Goal: Check status: Check status

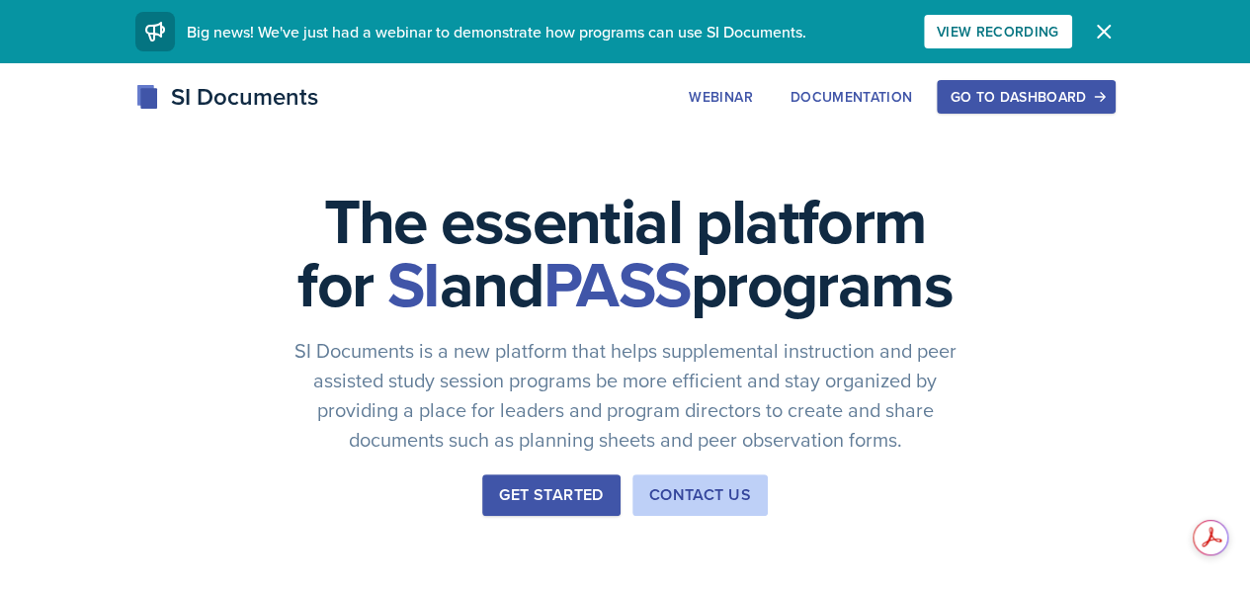
click at [1102, 91] on div "Go to Dashboard" at bounding box center [1026, 97] width 152 height 16
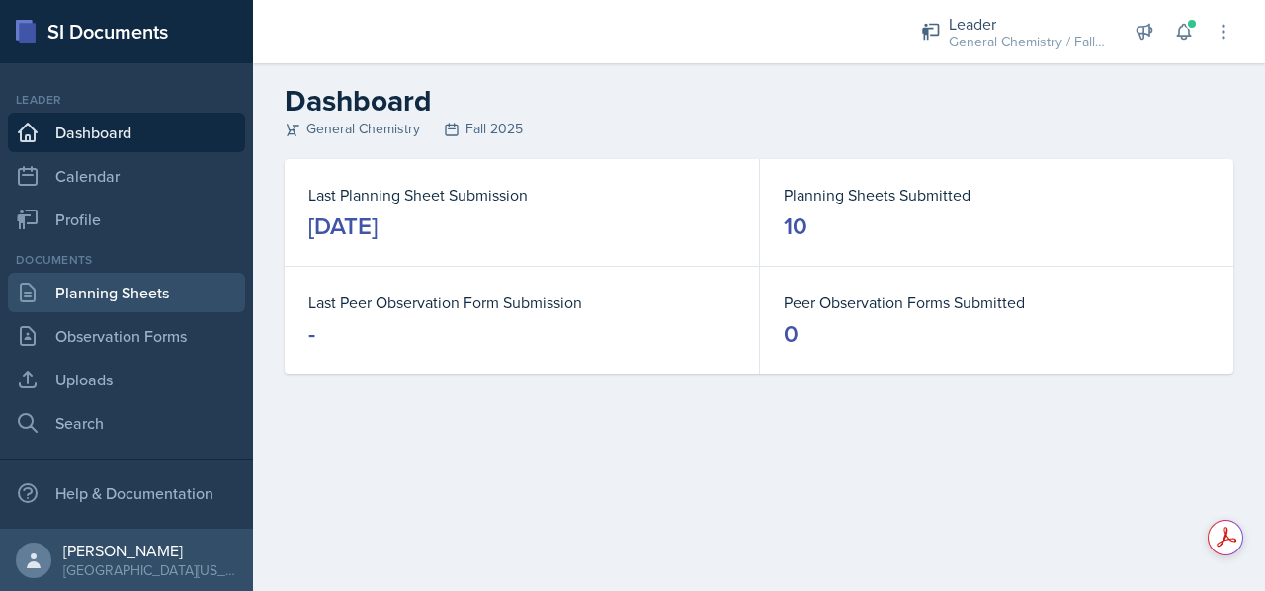
click at [150, 296] on link "Planning Sheets" at bounding box center [126, 293] width 237 height 40
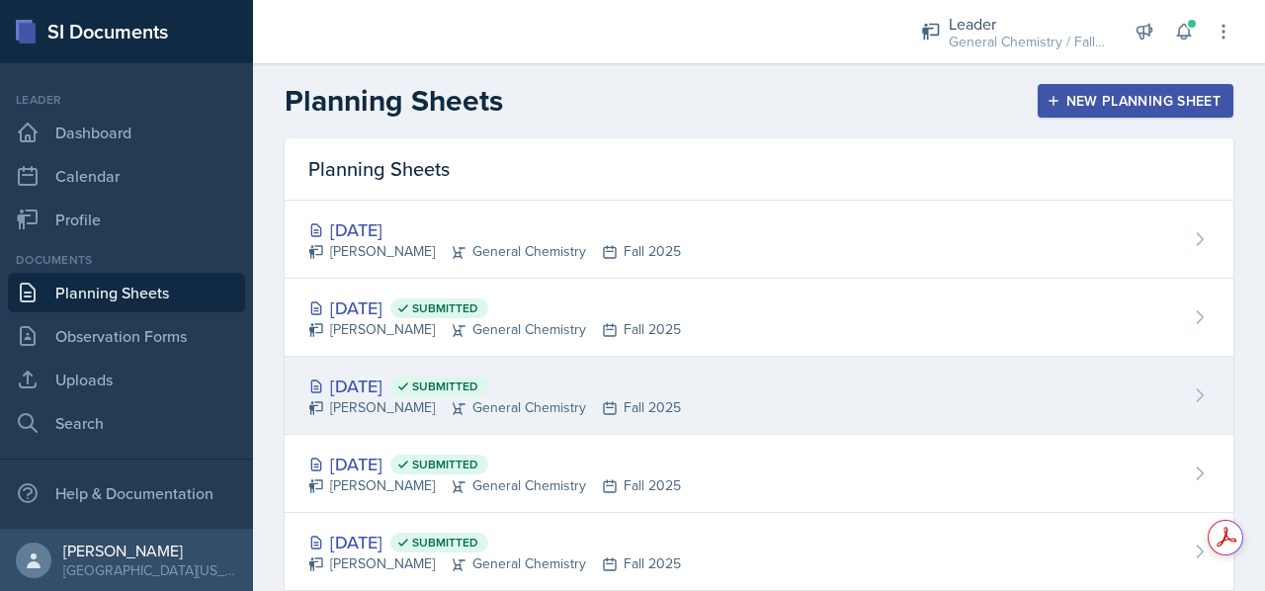
click at [585, 385] on div "[DATE] Submitted" at bounding box center [494, 386] width 373 height 27
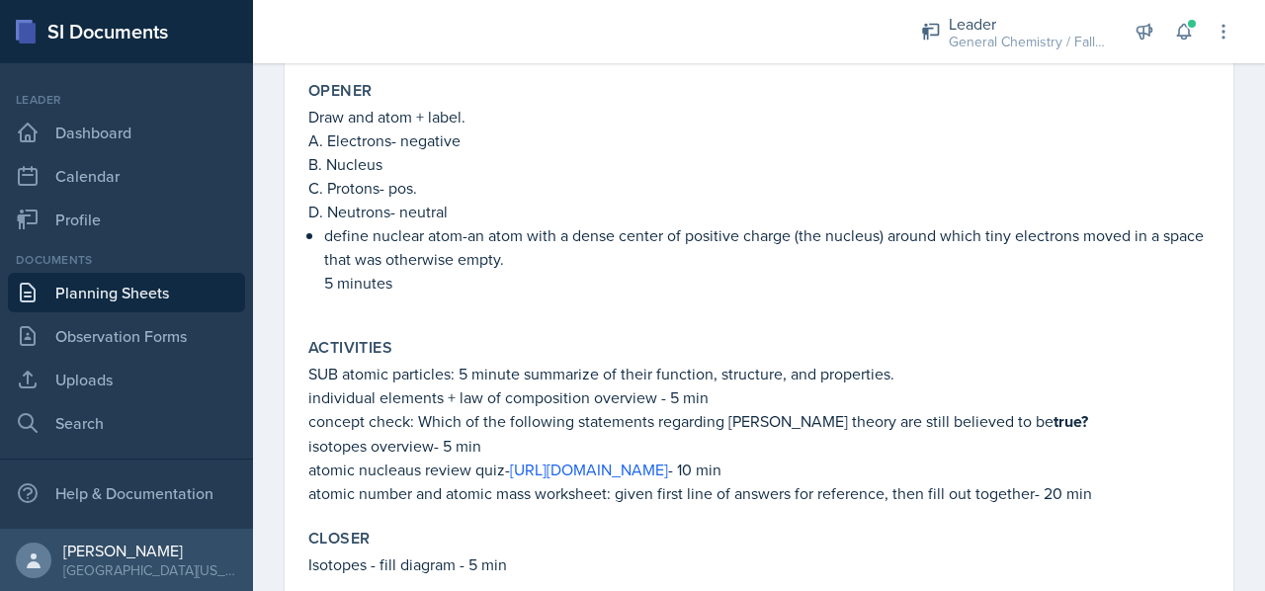
scroll to position [413, 0]
click at [585, 386] on p "individual elements + law of composition overview - 5 min" at bounding box center [758, 398] width 901 height 24
drag, startPoint x: 1007, startPoint y: 473, endPoint x: 513, endPoint y: 468, distance: 494.3
click at [513, 468] on p "atomic nucleaus review quiz- [URL][DOMAIN_NAME] - 10 min" at bounding box center [758, 471] width 901 height 24
copy p "[URL][DOMAIN_NAME]"
